Goal: Find specific page/section

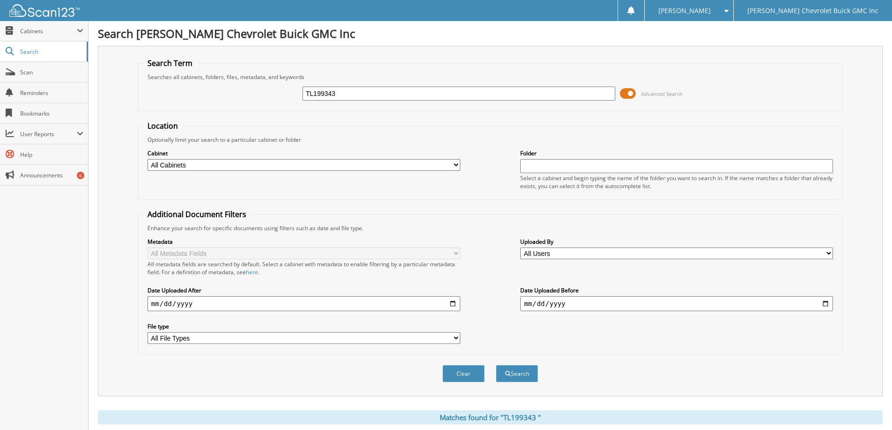
drag, startPoint x: 345, startPoint y: 93, endPoint x: 147, endPoint y: 105, distance: 198.4
click at [205, 100] on div "TL199343 Advanced Search" at bounding box center [490, 93] width 695 height 25
type input "TJ102690"
click at [496, 365] on button "Search" at bounding box center [517, 373] width 42 height 17
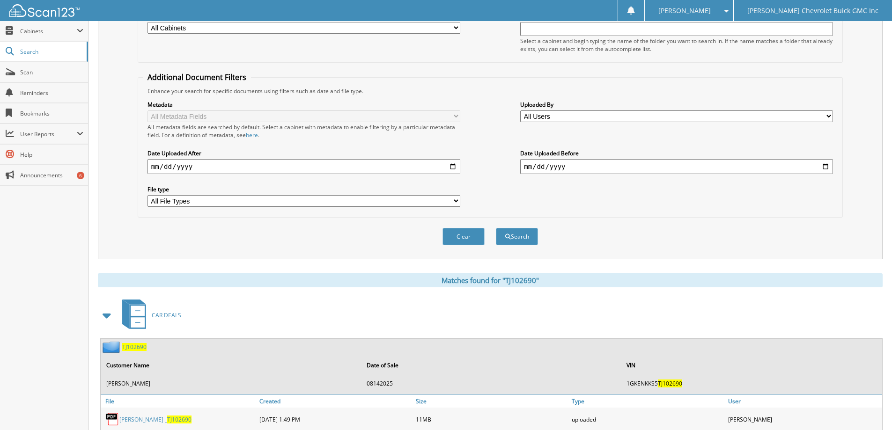
scroll to position [281, 0]
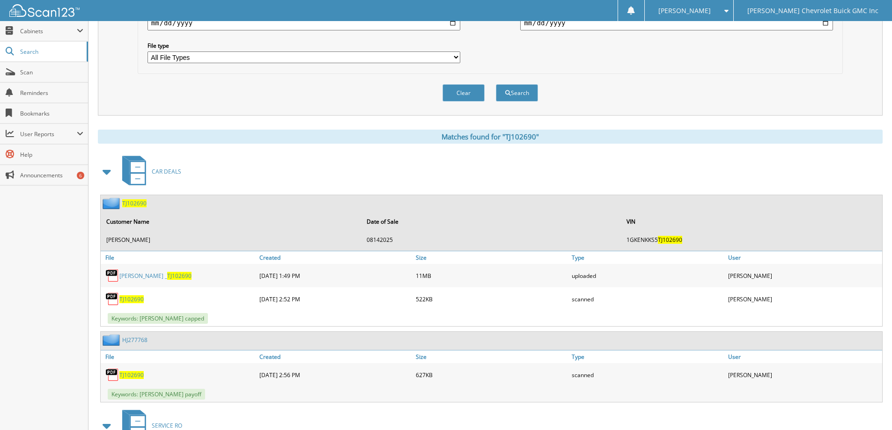
click at [167, 275] on span "TJ102690" at bounding box center [179, 276] width 24 height 8
